Goal: Task Accomplishment & Management: Manage account settings

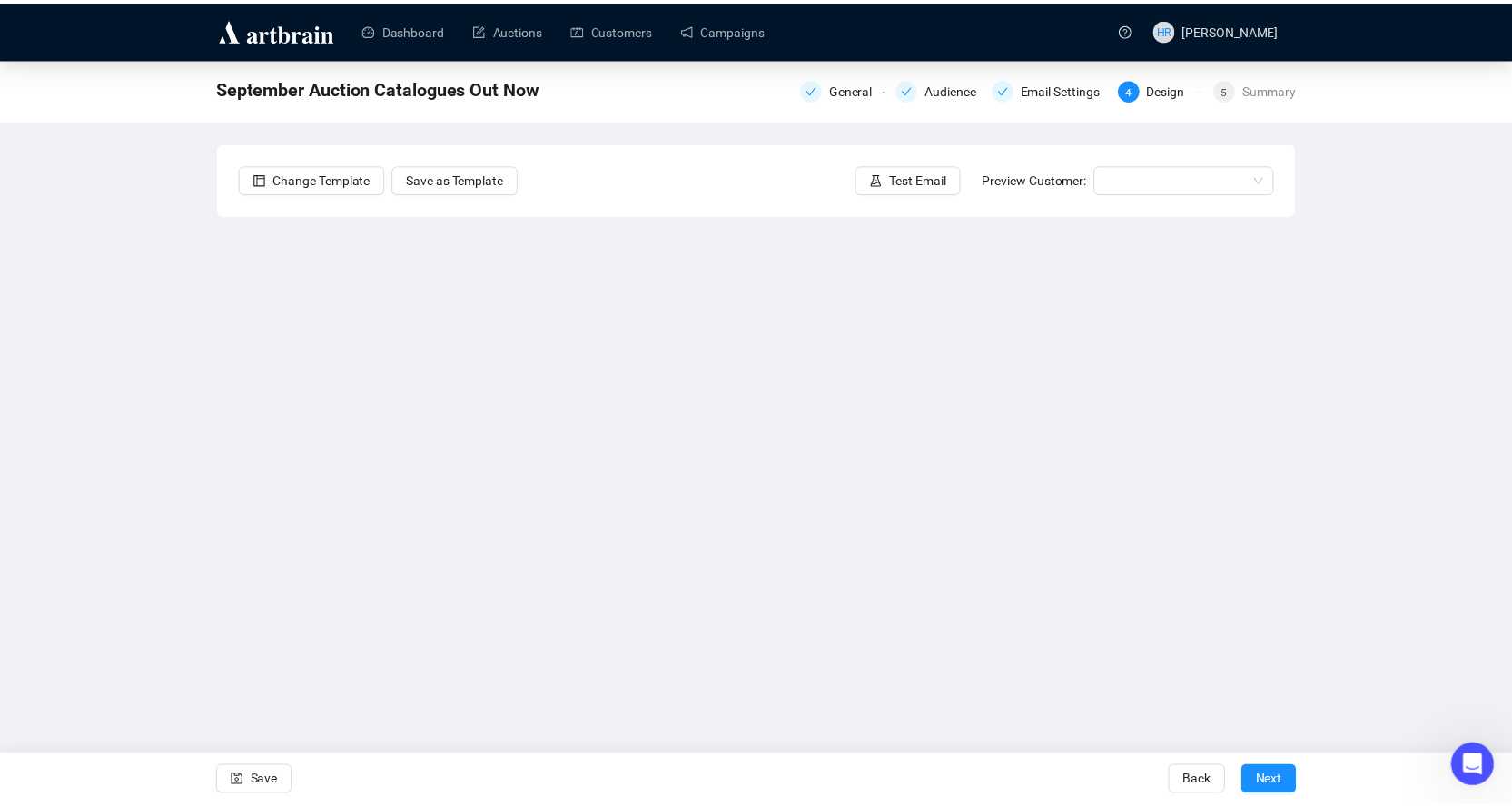
scroll to position [2329, 0]
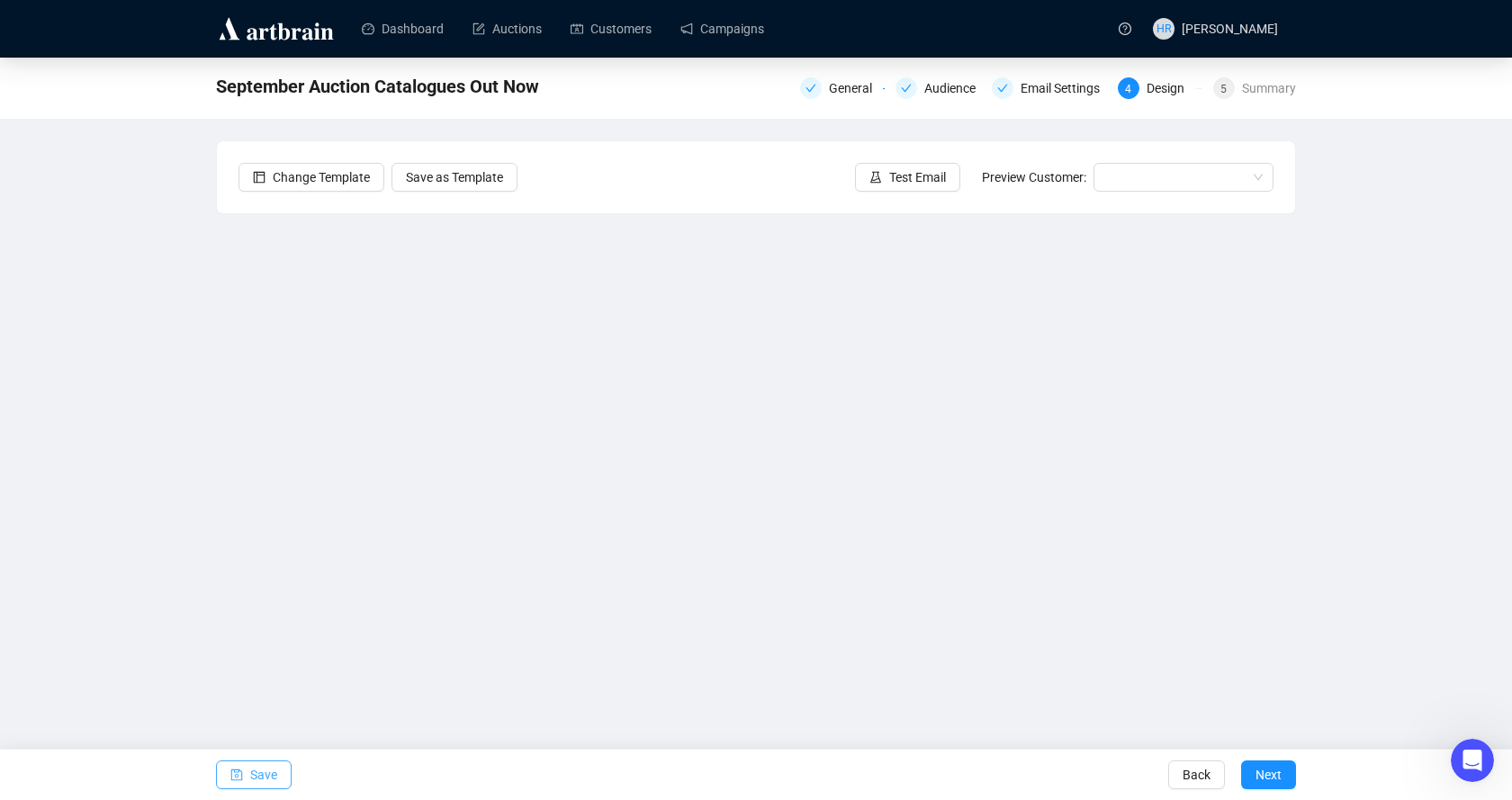
click at [256, 763] on span "Save" at bounding box center [263, 774] width 27 height 50
click at [245, 770] on button "Save" at bounding box center [254, 774] width 76 height 29
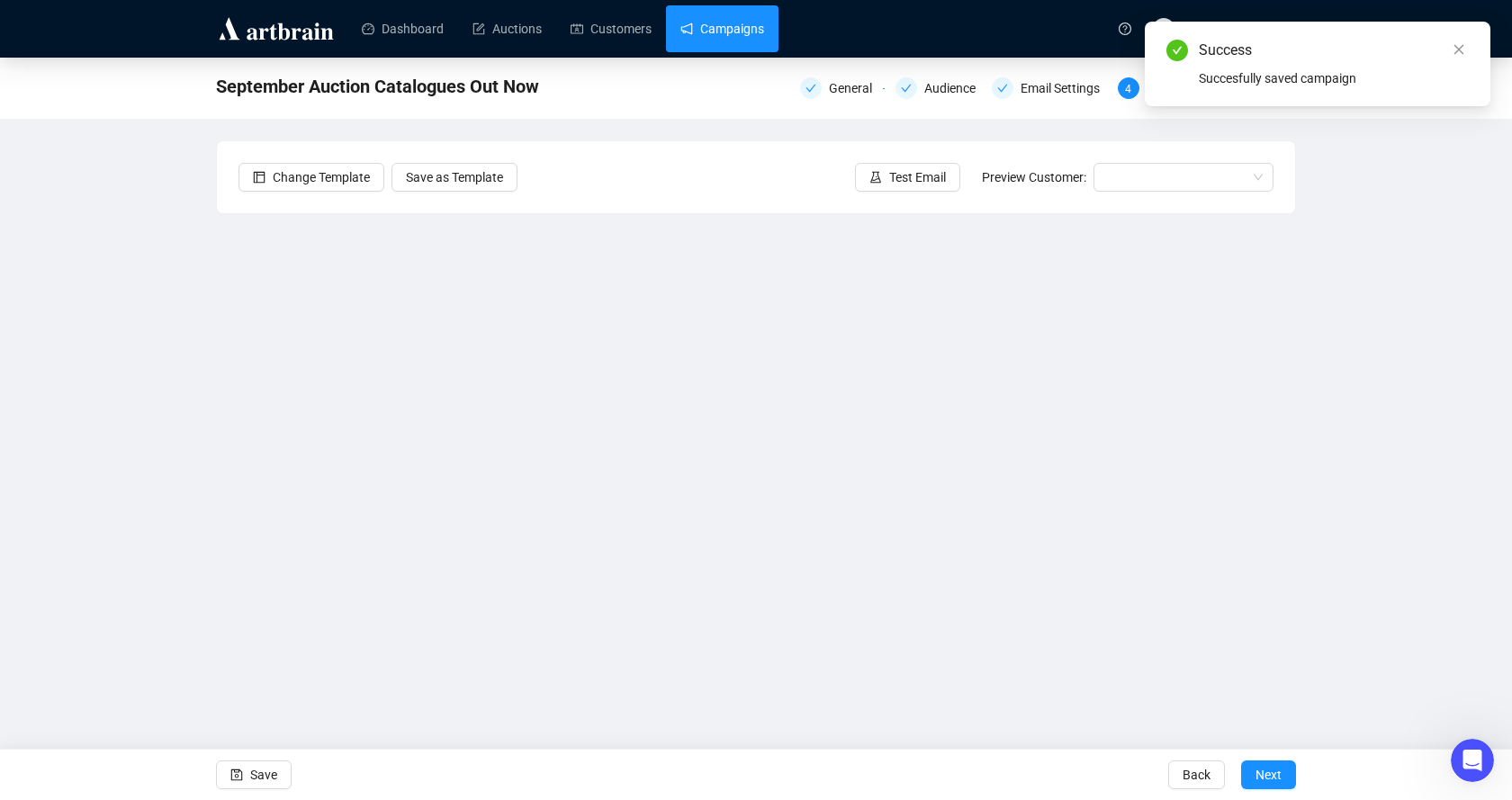
click at [692, 16] on link "Campaigns" at bounding box center [722, 29] width 84 height 47
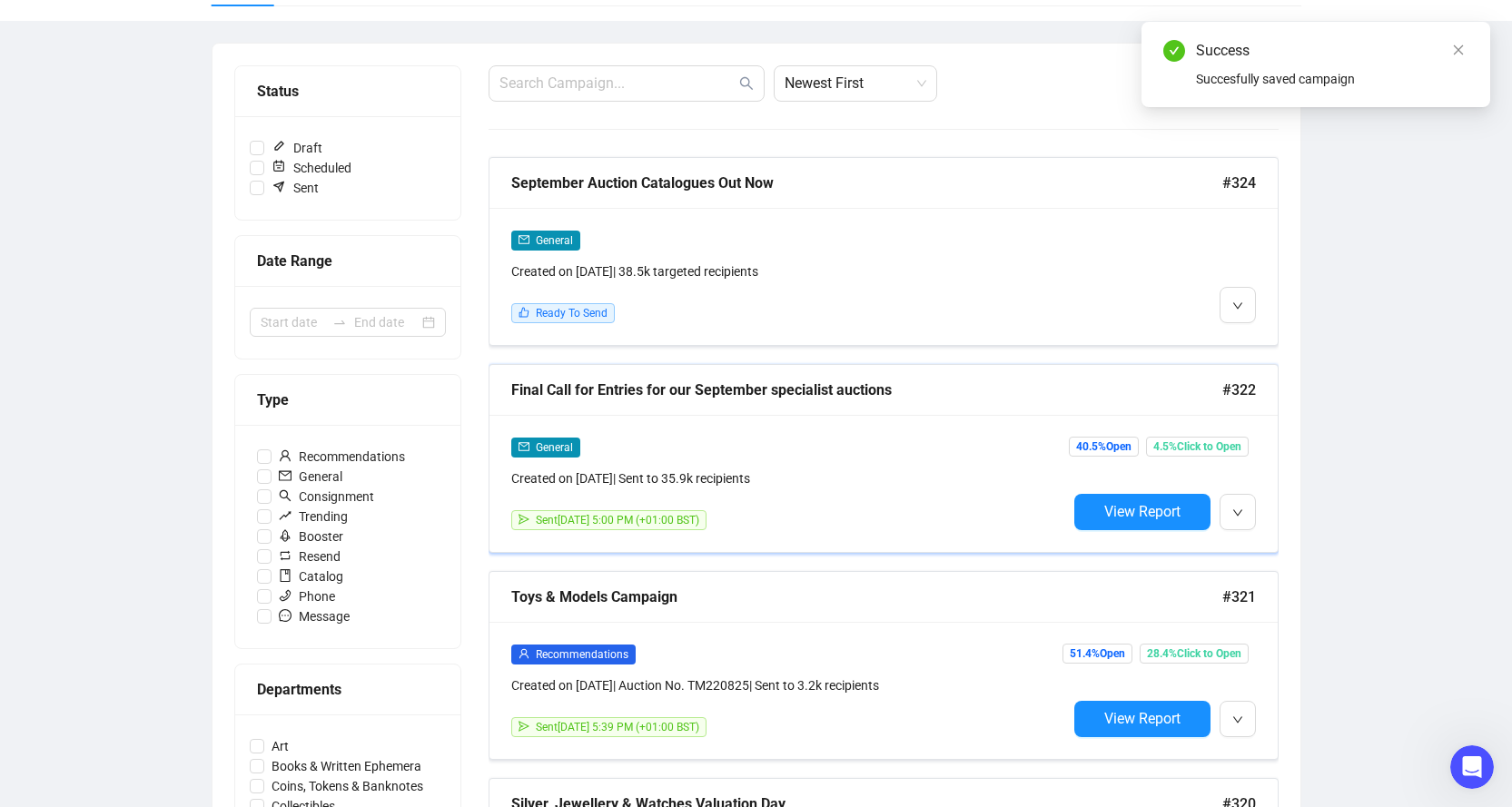
scroll to position [182, 0]
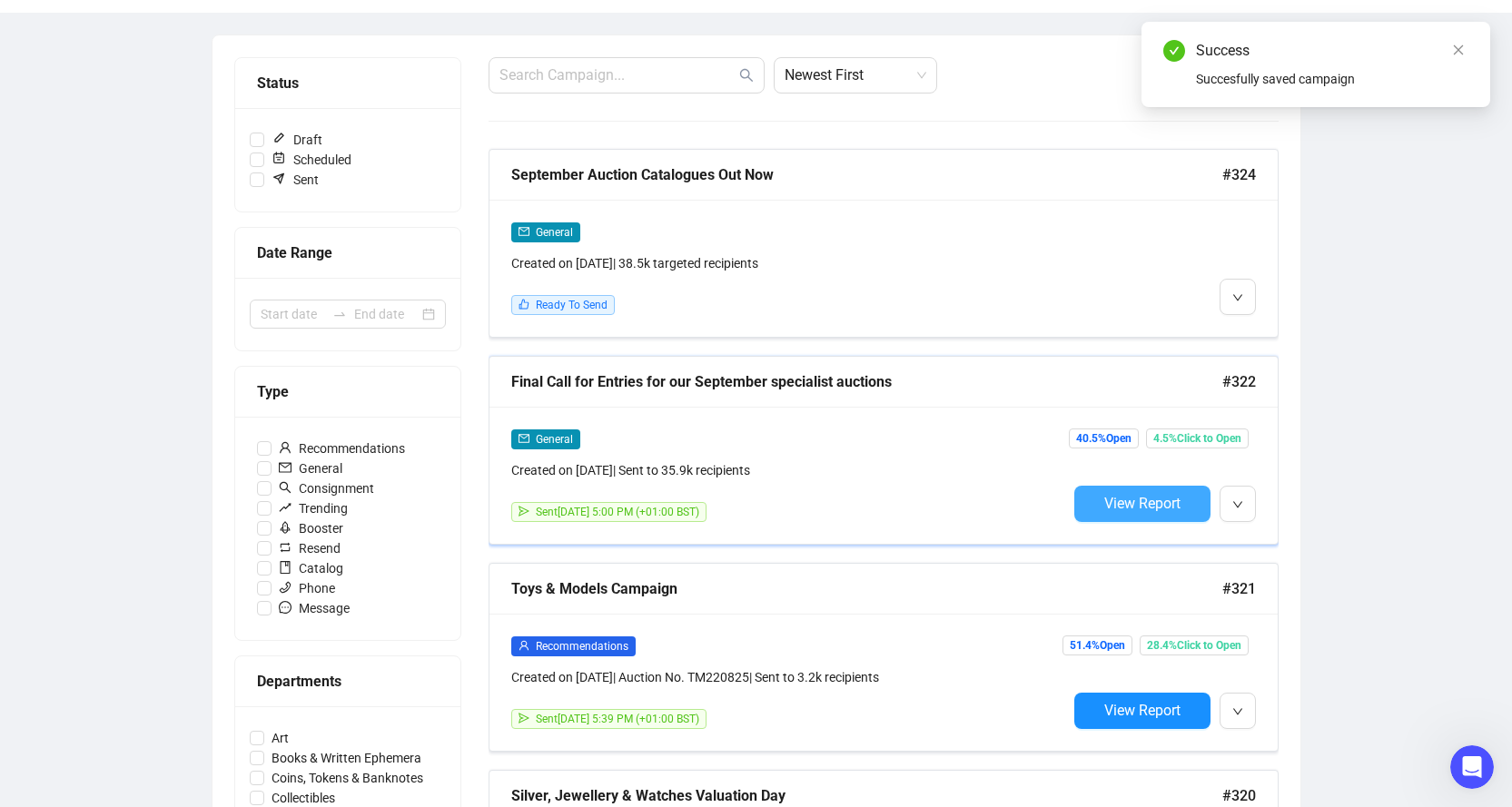
click at [1142, 505] on span "View Report" at bounding box center [1142, 503] width 76 height 17
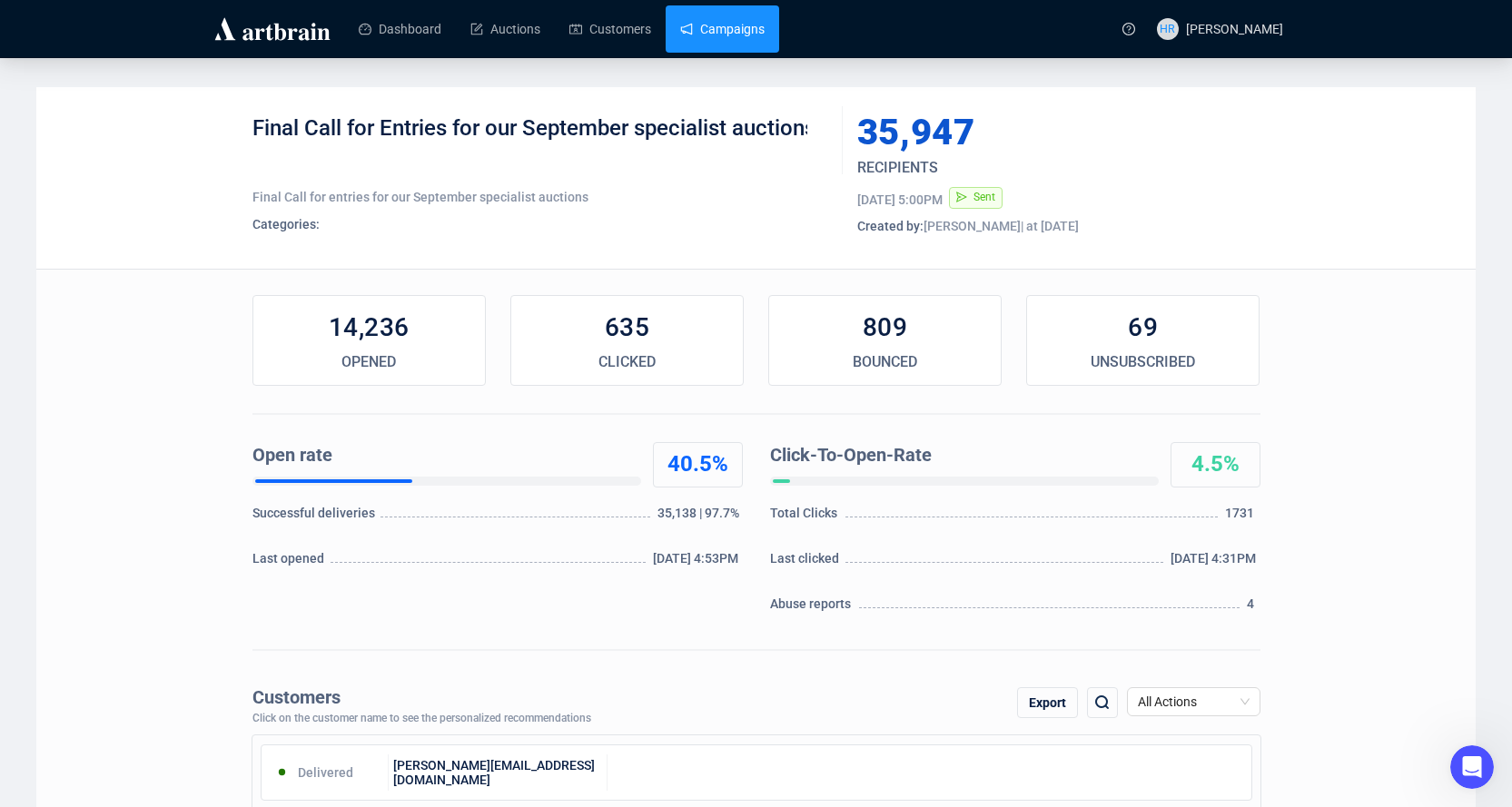
click at [716, 45] on link "Campaigns" at bounding box center [722, 29] width 84 height 48
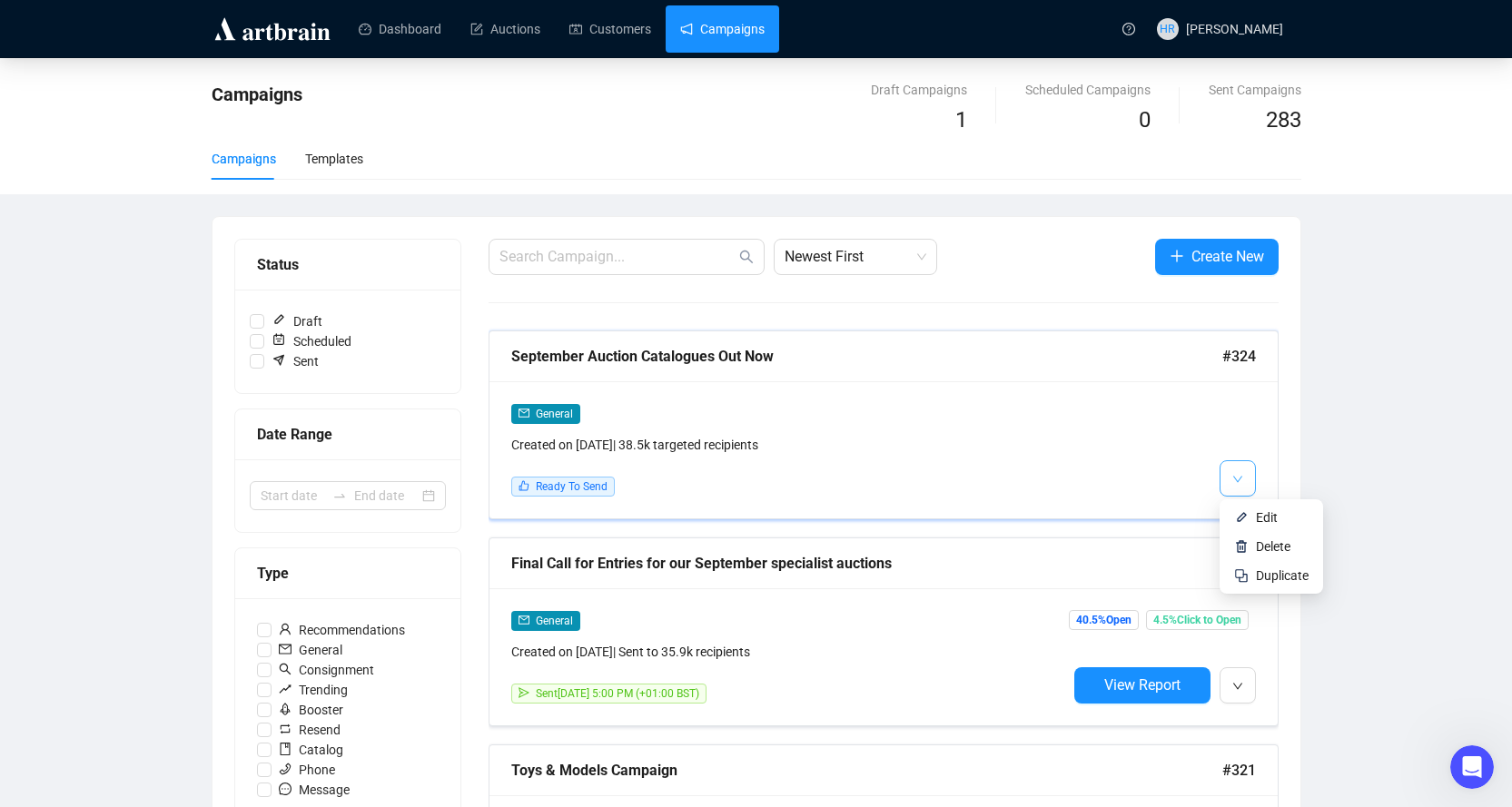
click at [1251, 482] on button "button" at bounding box center [1237, 478] width 37 height 37
click at [1252, 521] on li "Edit" at bounding box center [1271, 517] width 96 height 29
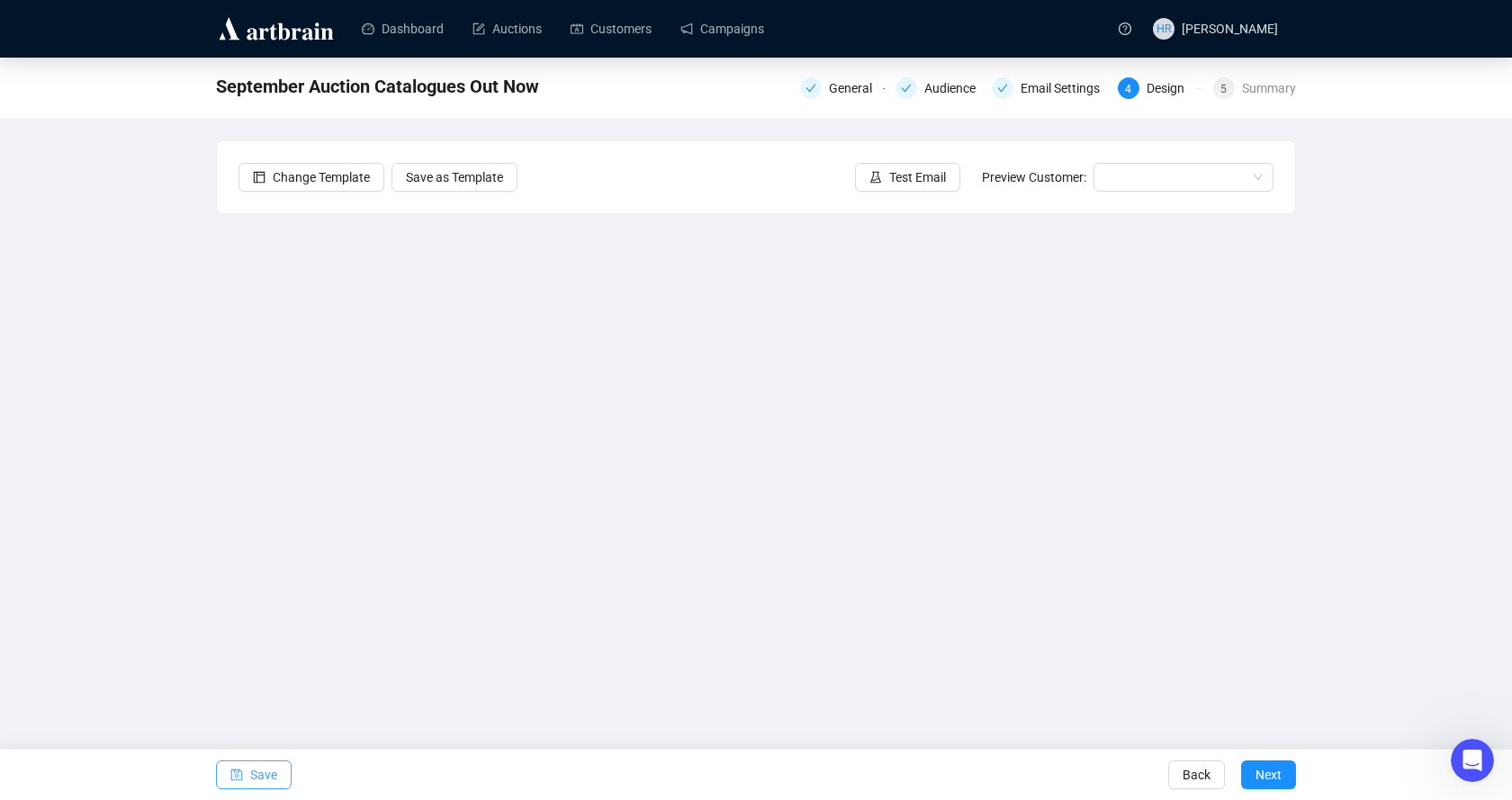
click at [249, 771] on button "Save" at bounding box center [254, 774] width 76 height 29
click at [272, 769] on span "Save" at bounding box center [263, 774] width 27 height 50
click at [231, 785] on span "button" at bounding box center [236, 774] width 13 height 50
click at [283, 776] on button "Save" at bounding box center [254, 774] width 76 height 29
click at [241, 779] on icon "save" at bounding box center [237, 775] width 12 height 12
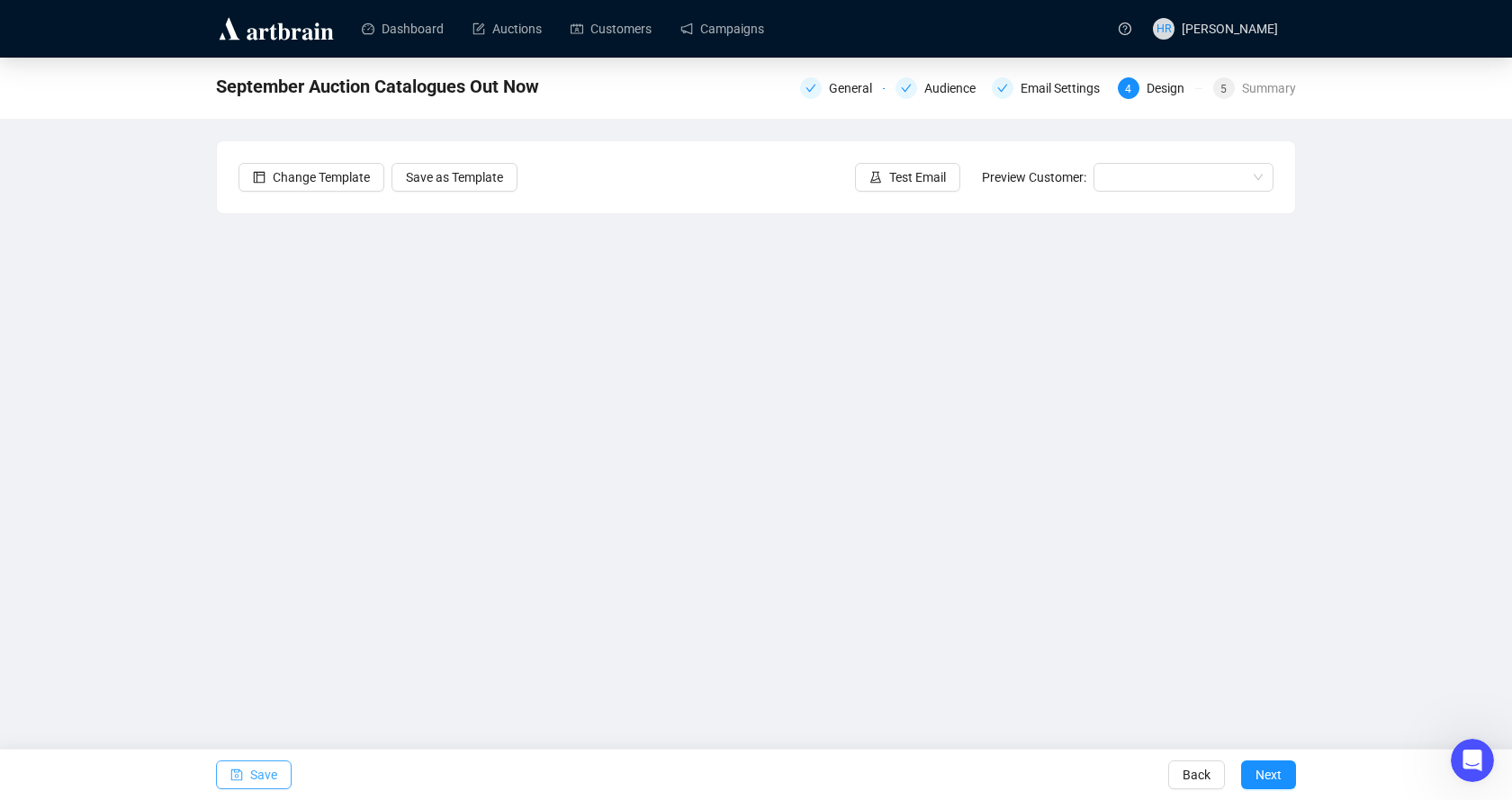
click at [246, 766] on button "Save" at bounding box center [254, 774] width 76 height 29
click at [227, 771] on button "Save" at bounding box center [254, 774] width 76 height 29
click at [247, 776] on button "Save" at bounding box center [254, 774] width 76 height 29
